Goal: Information Seeking & Learning: Learn about a topic

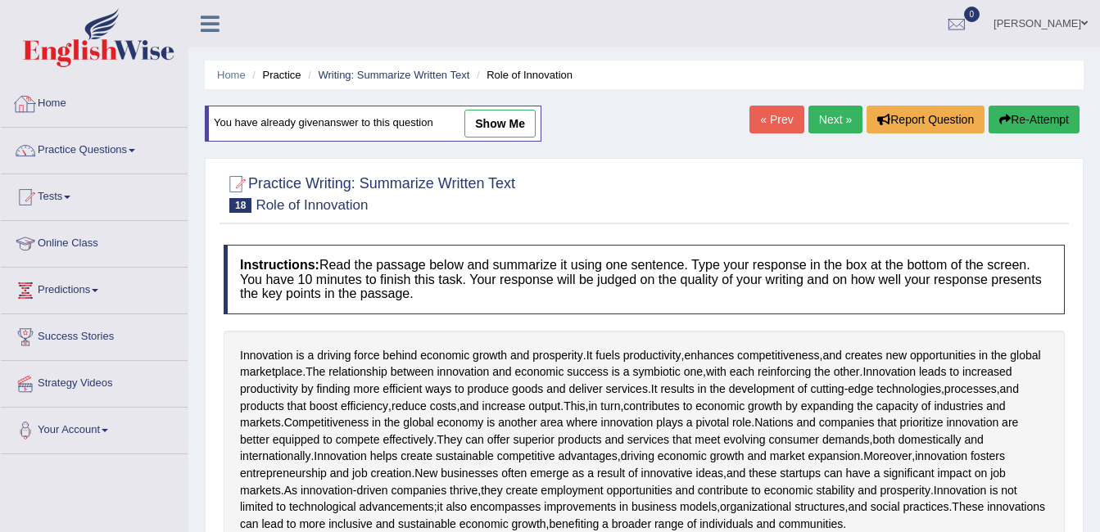
click at [70, 106] on link "Home" at bounding box center [94, 101] width 187 height 41
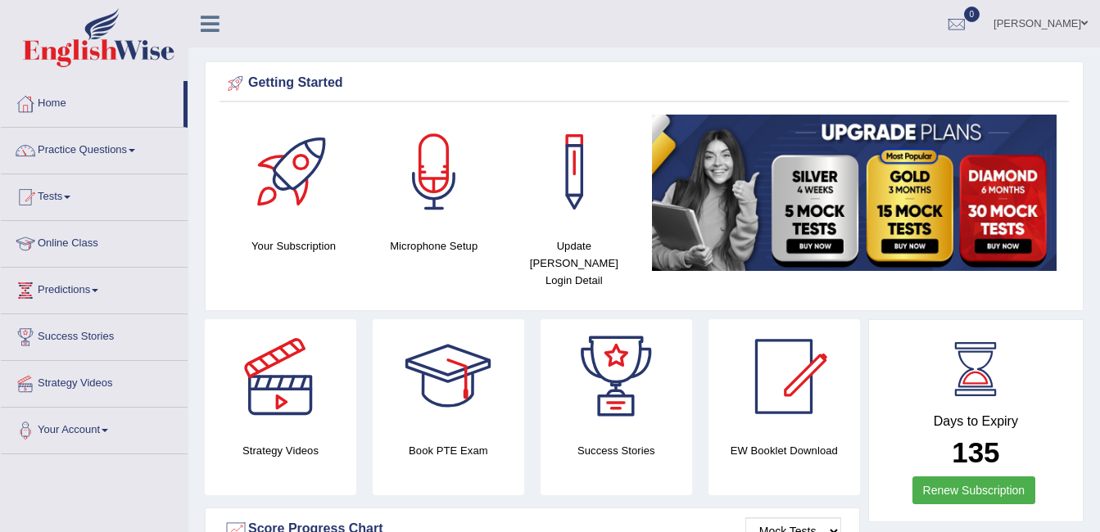
click at [87, 242] on link "Online Class" at bounding box center [94, 241] width 187 height 41
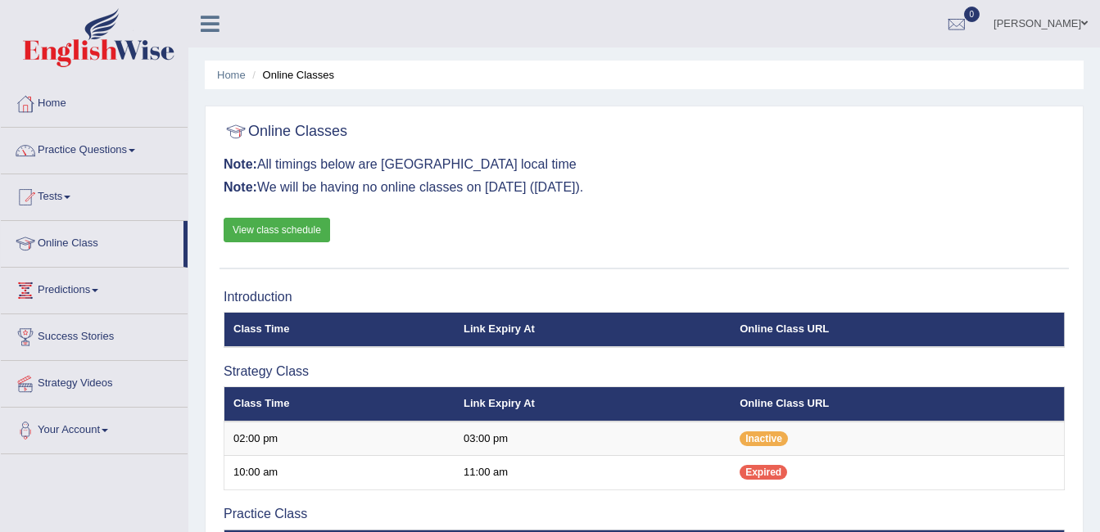
click at [278, 238] on link "View class schedule" at bounding box center [277, 230] width 106 height 25
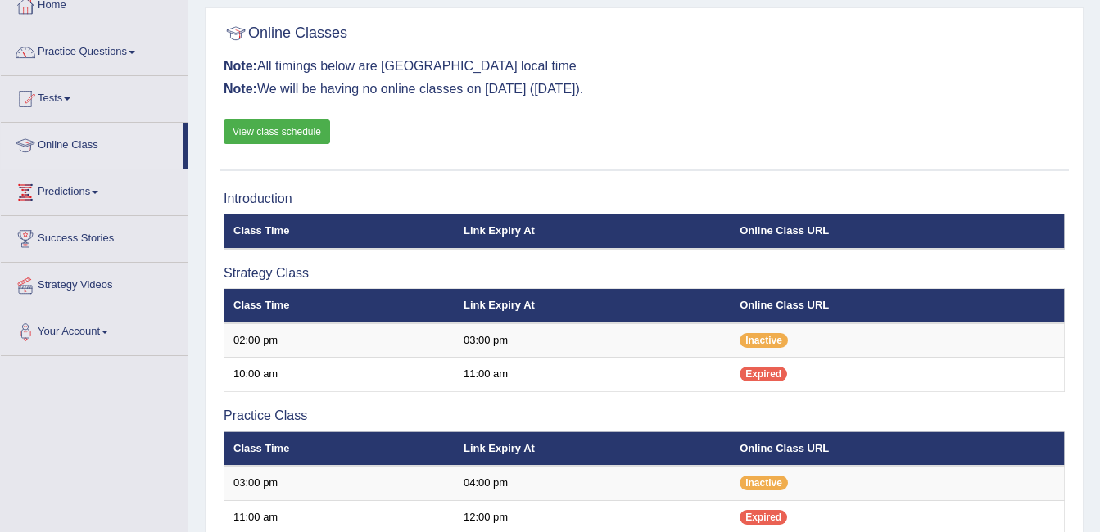
scroll to position [131, 0]
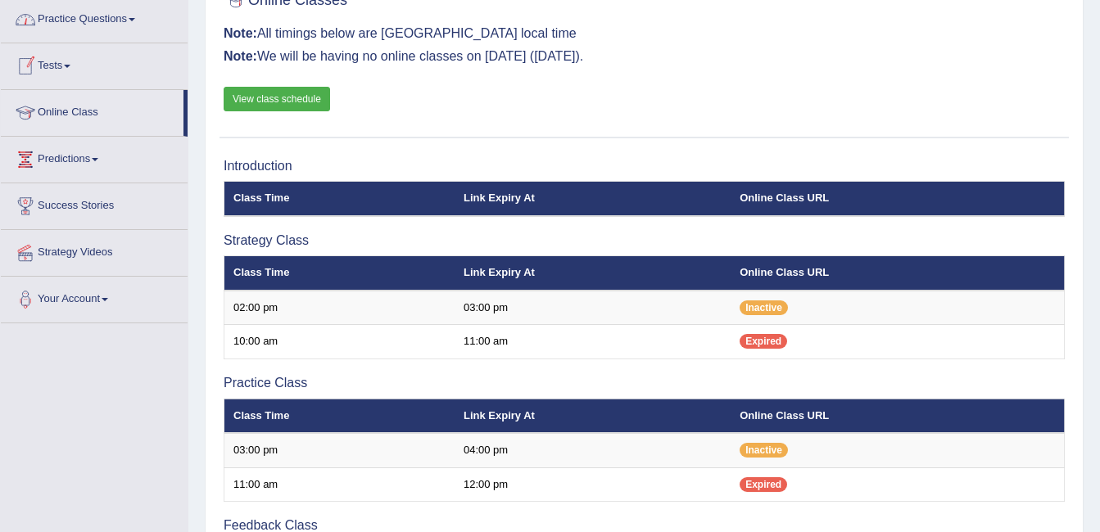
click at [70, 66] on span at bounding box center [67, 66] width 7 height 3
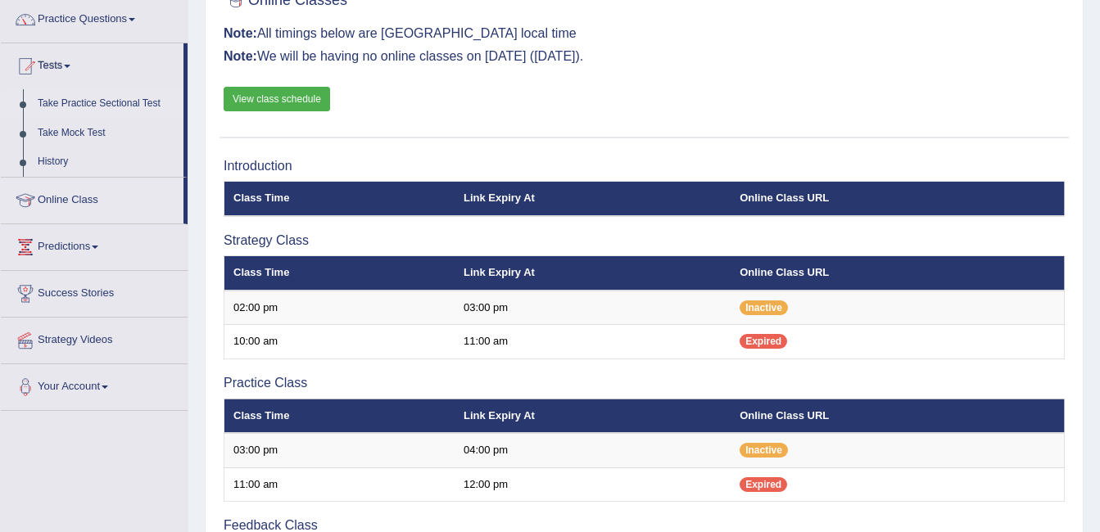
click at [75, 100] on link "Take Practice Sectional Test" at bounding box center [106, 103] width 153 height 29
